Goal: Check status: Check status

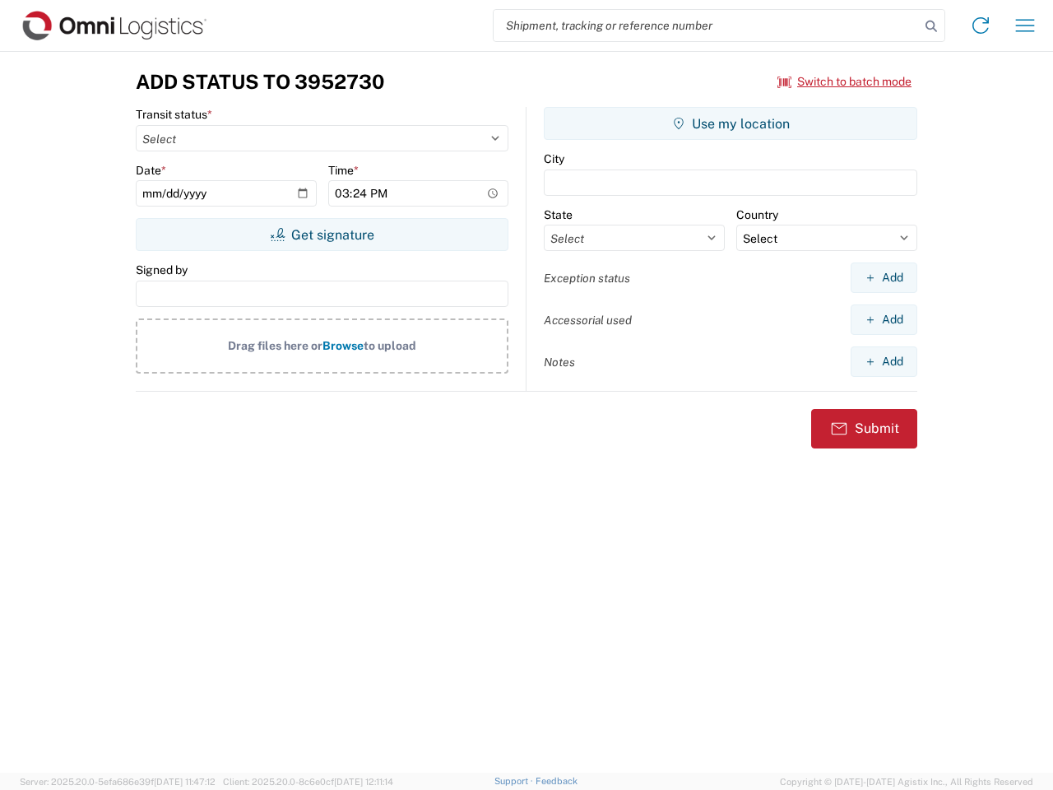
click at [707, 26] on input "search" at bounding box center [707, 25] width 426 height 31
click at [931, 26] on icon at bounding box center [931, 26] width 23 height 23
click at [981, 26] on icon at bounding box center [980, 25] width 26 height 26
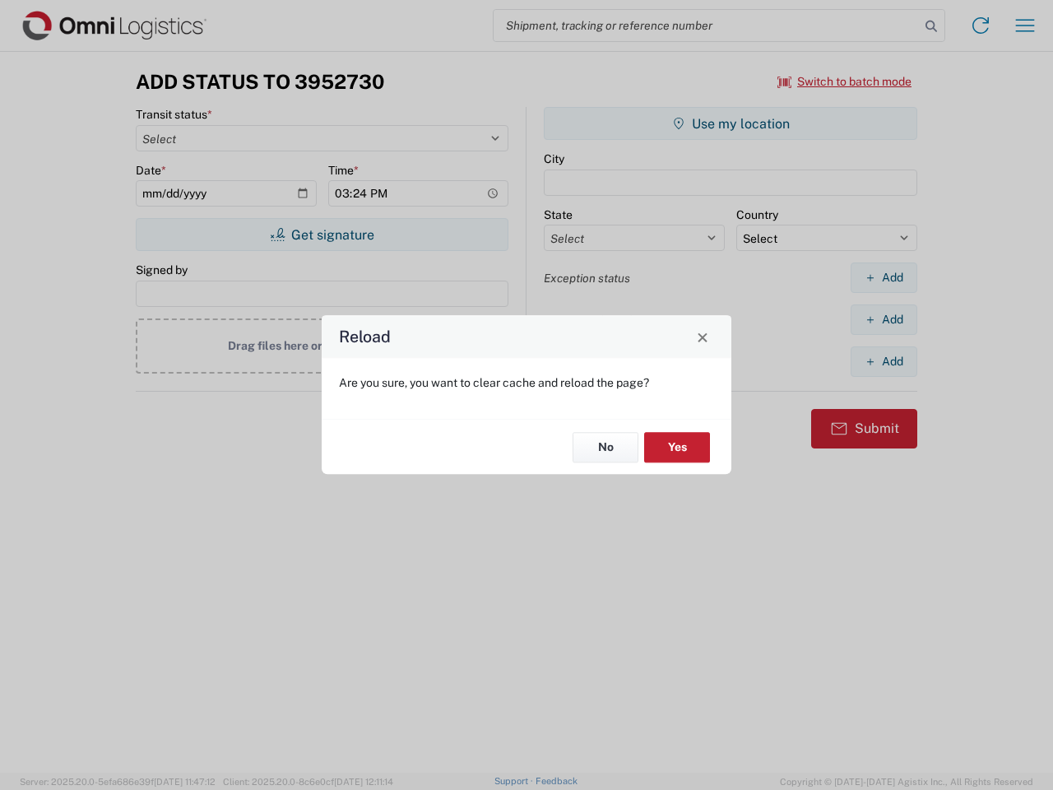
click at [1025, 26] on div "Reload Are you sure, you want to clear cache and reload the page? No Yes" at bounding box center [526, 395] width 1053 height 790
click at [845, 81] on div "Reload Are you sure, you want to clear cache and reload the page? No Yes" at bounding box center [526, 395] width 1053 height 790
click at [322, 234] on div "Reload Are you sure, you want to clear cache and reload the page? No Yes" at bounding box center [526, 395] width 1053 height 790
click at [731, 123] on div "Reload Are you sure, you want to clear cache and reload the page? No Yes" at bounding box center [526, 395] width 1053 height 790
click at [884, 277] on div "Reload Are you sure, you want to clear cache and reload the page? No Yes" at bounding box center [526, 395] width 1053 height 790
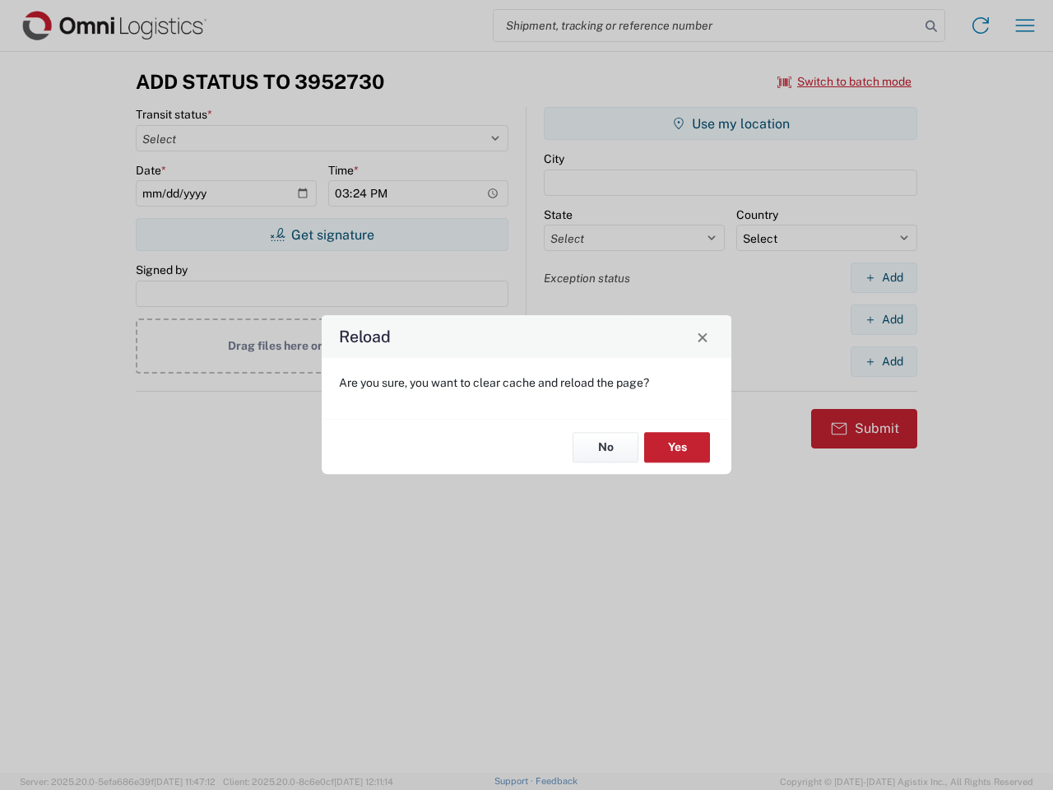
click at [884, 319] on div "Reload Are you sure, you want to clear cache and reload the page? No Yes" at bounding box center [526, 395] width 1053 height 790
click at [884, 361] on div "Reload Are you sure, you want to clear cache and reload the page? No Yes" at bounding box center [526, 395] width 1053 height 790
